Goal: Navigation & Orientation: Find specific page/section

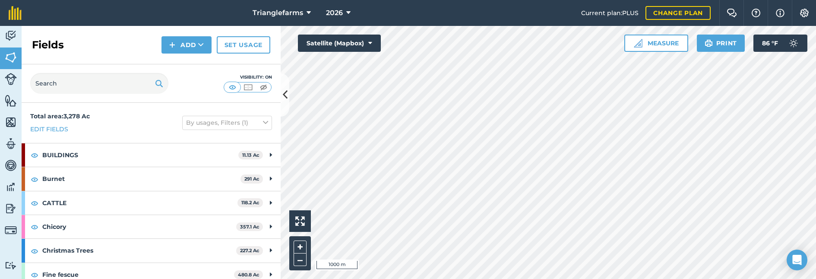
click at [445, 279] on html "Trianglefarms 2026 Current plan : PLUS Change plan Farm Chat Help Info Settings…" at bounding box center [408, 139] width 816 height 279
click at [346, 12] on icon at bounding box center [348, 13] width 4 height 10
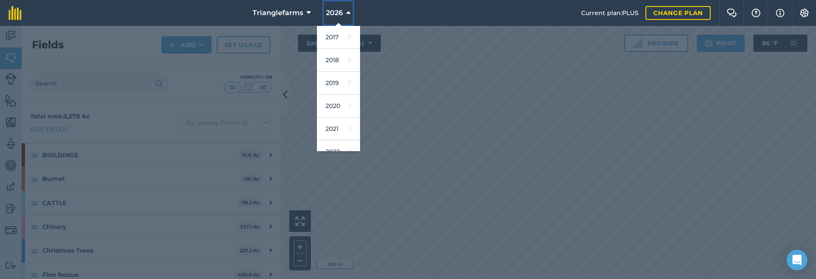
click at [346, 12] on icon at bounding box center [348, 13] width 4 height 10
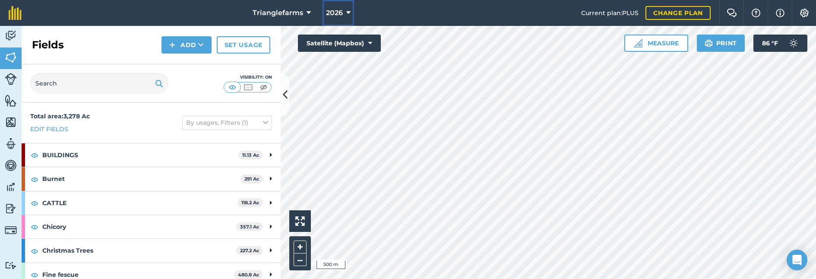
click at [330, 8] on span "2026" at bounding box center [334, 13] width 17 height 10
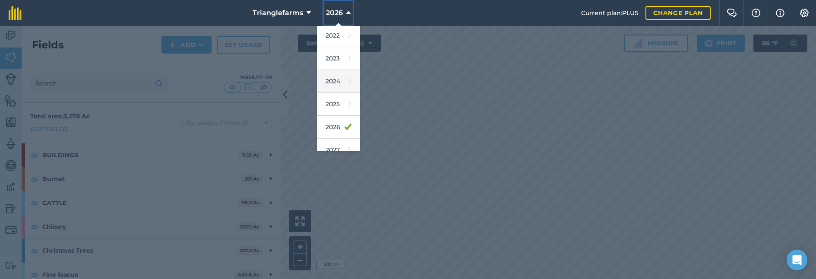
scroll to position [117, 0]
click at [407, 5] on nav "Trianglefarms 2026 2017 2018 2019 2020 2021 2022 2023 2024 2025 2026 2027" at bounding box center [305, 13] width 551 height 26
